Goal: Task Accomplishment & Management: Use online tool/utility

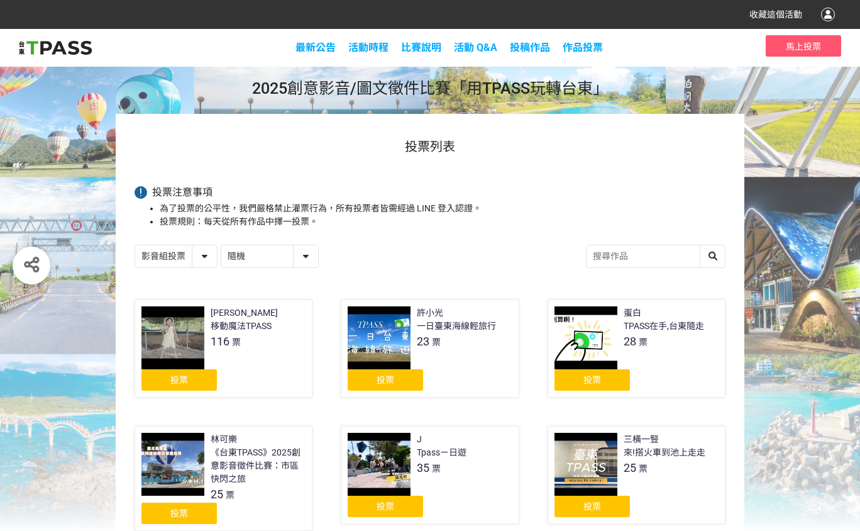
click at [318, 267] on select "隨機 作品 - 由新到舊 作品 - 由舊到新 票數 - 由多到少 票數 - 由少到多" at bounding box center [269, 256] width 97 height 22
select select "vote"
click at [233, 264] on select "隨機 作品 - 由新到舊 作品 - 由舊到新 票數 - 由多到少 票數 - 由少到多" at bounding box center [269, 256] width 97 height 22
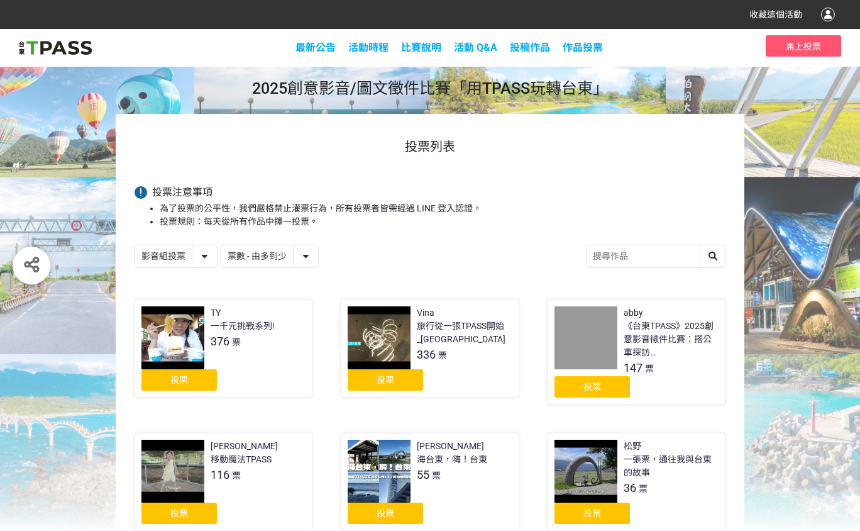
click at [388, 390] on div "投票" at bounding box center [385, 379] width 75 height 21
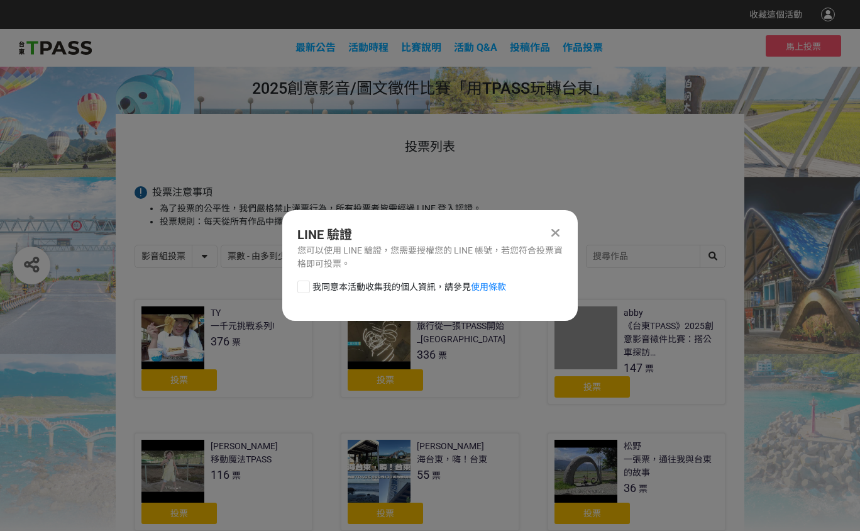
click at [302, 292] on div at bounding box center [303, 286] width 13 height 13
checkbox input "true"
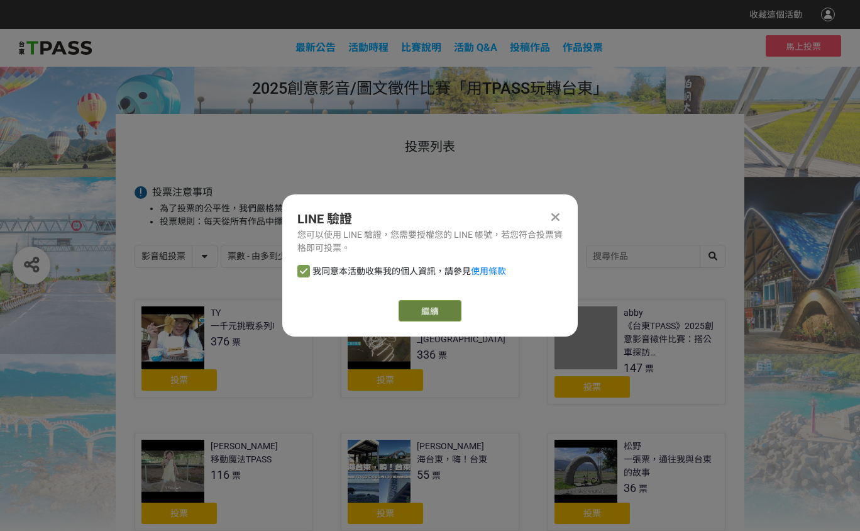
click at [446, 321] on link "繼續" at bounding box center [430, 310] width 63 height 21
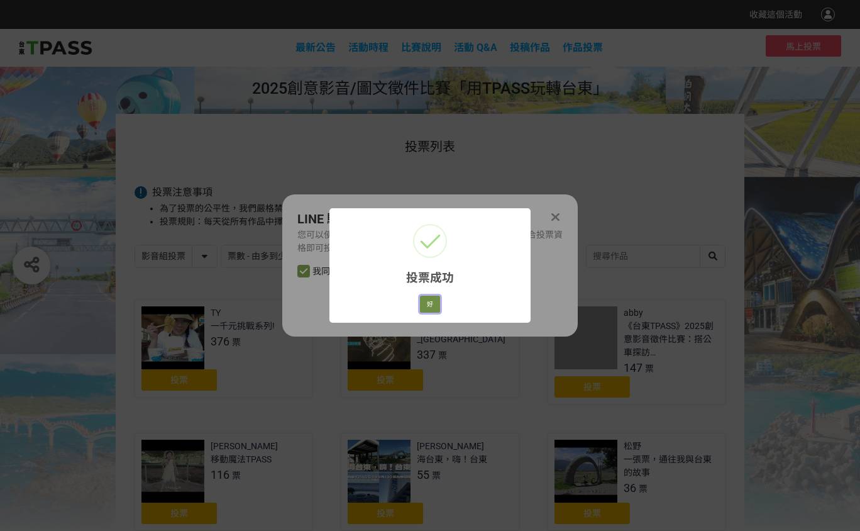
click at [435, 313] on button "好" at bounding box center [430, 304] width 20 height 18
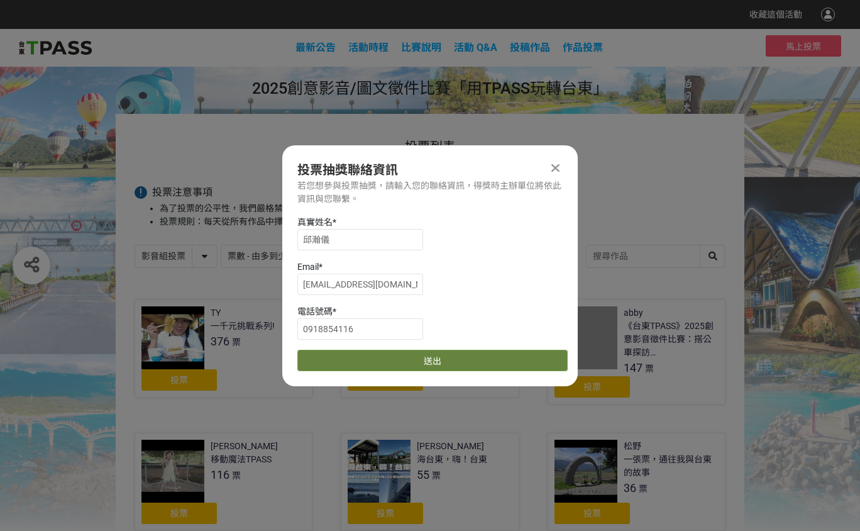
click at [434, 371] on button "送出" at bounding box center [432, 360] width 270 height 21
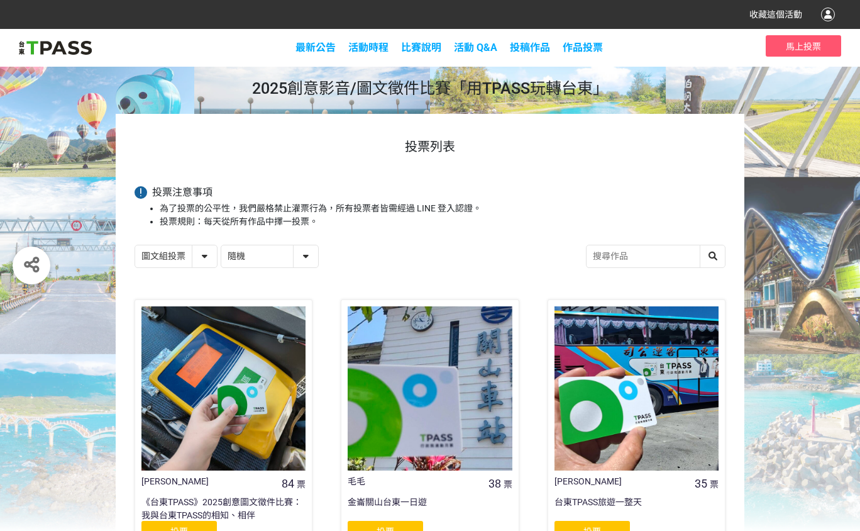
select select "13139"
click at [318, 267] on select "隨機 作品 - 由新到舊 作品 - 由舊到新 票數 - 由多到少 票數 - 由少到多" at bounding box center [269, 256] width 97 height 22
select select "vote"
click at [233, 264] on select "隨機 作品 - 由新到舊 作品 - 由舊到新 票數 - 由多到少 票數 - 由少到多" at bounding box center [269, 256] width 97 height 22
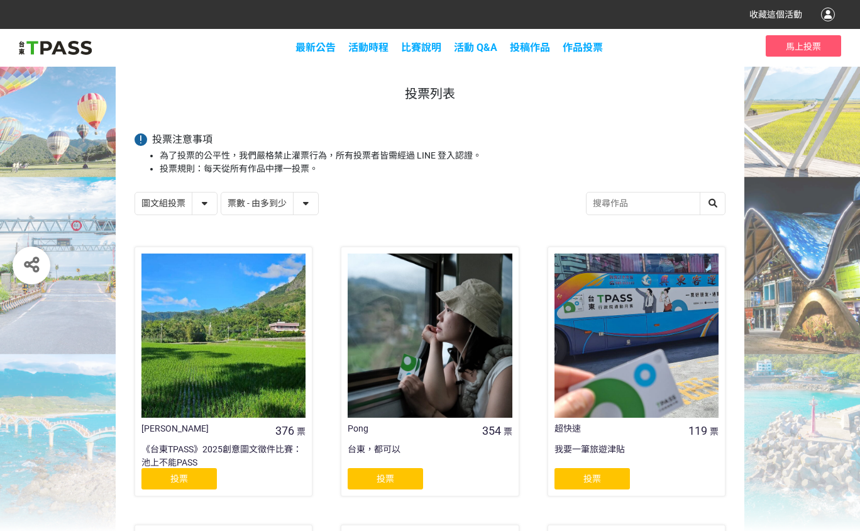
scroll to position [94, 0]
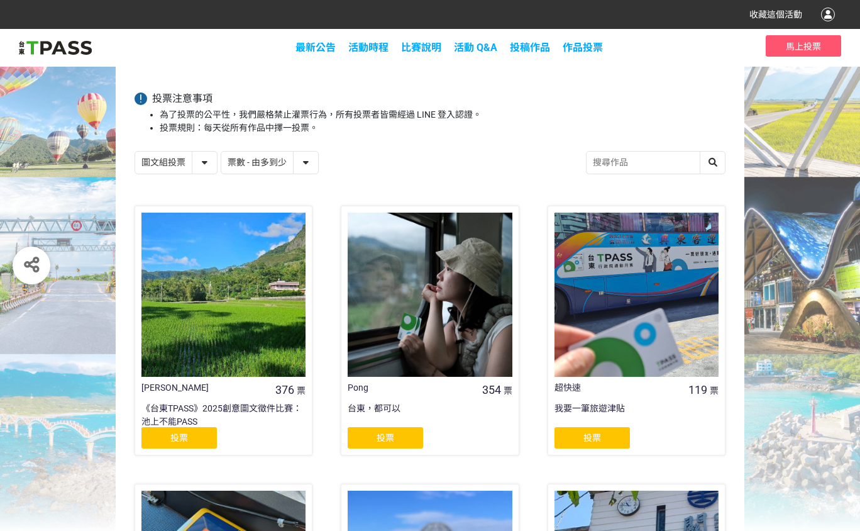
click at [170, 443] on span "投票" at bounding box center [179, 437] width 18 height 10
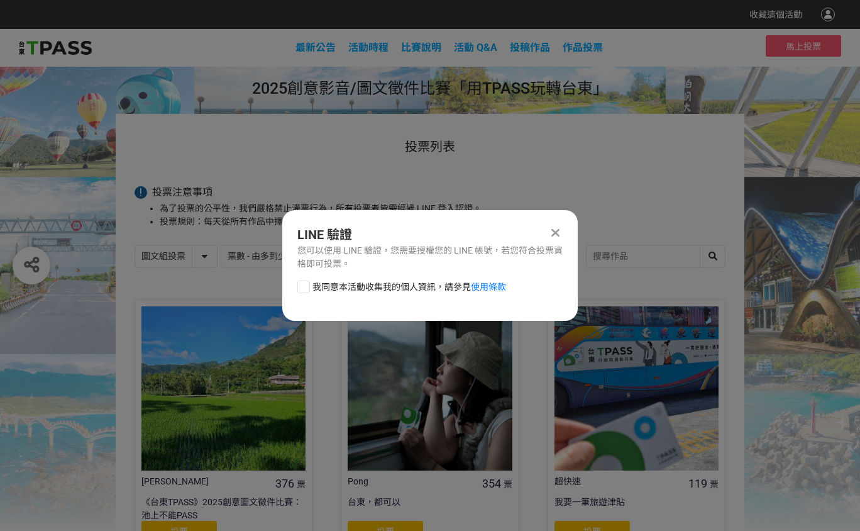
click at [307, 293] on div at bounding box center [303, 286] width 13 height 13
checkbox input "true"
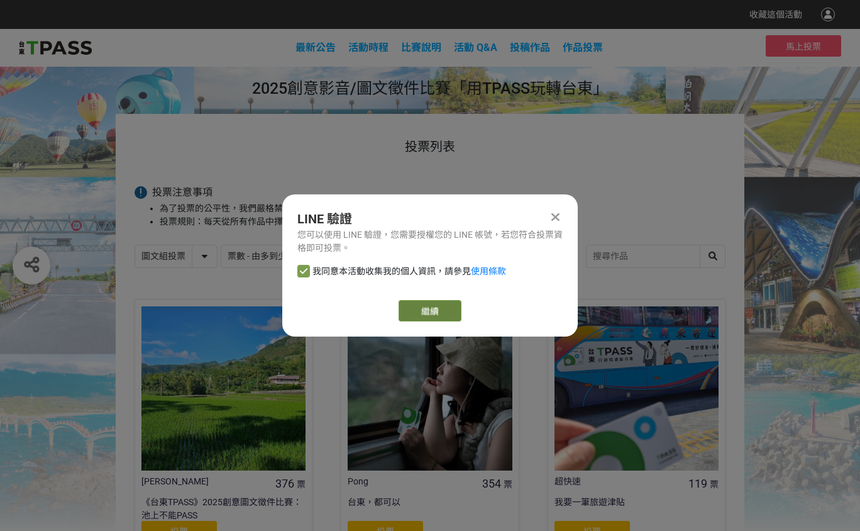
click at [439, 321] on link "繼續" at bounding box center [430, 310] width 63 height 21
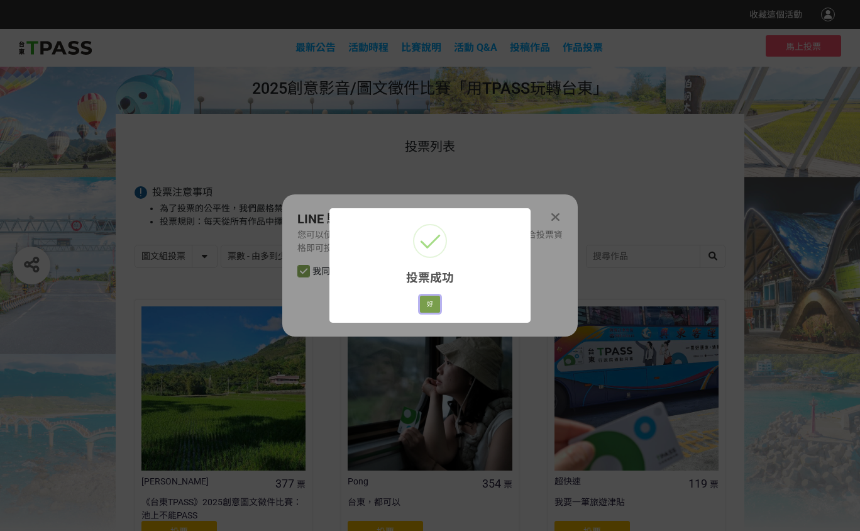
click at [436, 313] on button "好" at bounding box center [430, 304] width 20 height 18
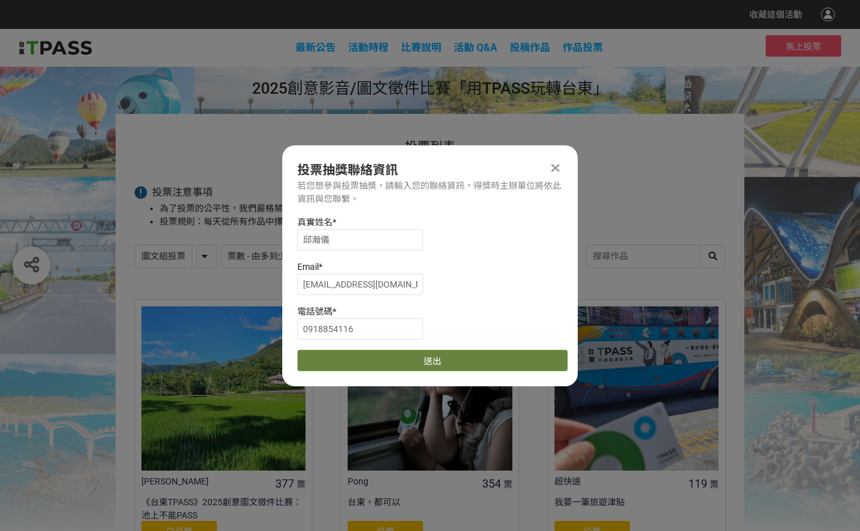
click at [419, 361] on button "送出" at bounding box center [432, 360] width 270 height 21
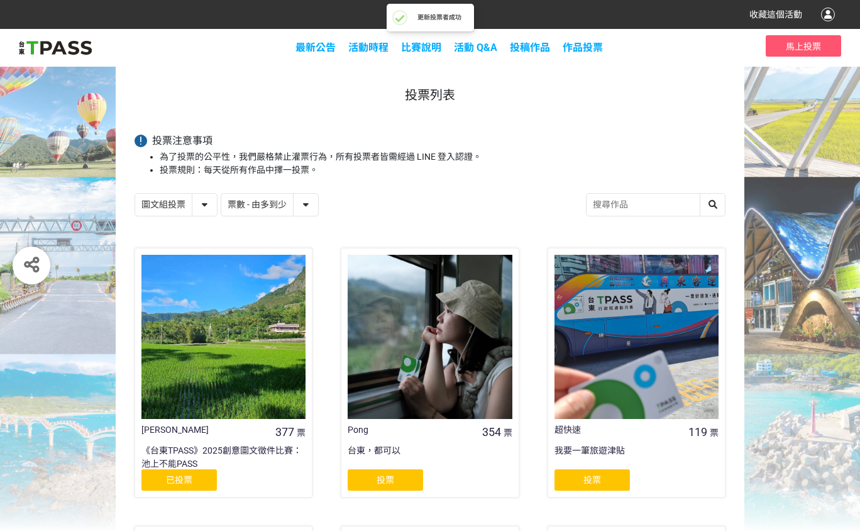
scroll to position [94, 0]
